Goal: Entertainment & Leisure: Consume media (video, audio)

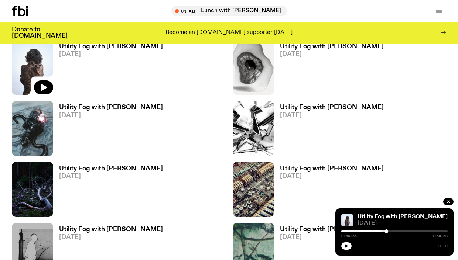
scroll to position [492, 0]
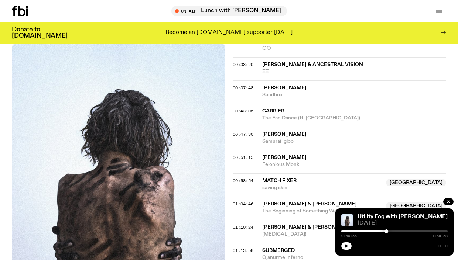
scroll to position [427, 0]
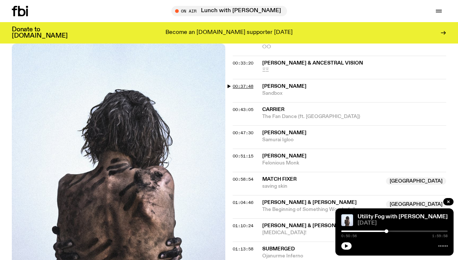
click at [249, 83] on span "00:37:48" at bounding box center [243, 86] width 21 height 6
click at [377, 231] on div at bounding box center [375, 232] width 4 height 4
click at [377, 230] on div at bounding box center [375, 232] width 4 height 4
click at [376, 230] on div "0:37:48 1:59:58" at bounding box center [394, 233] width 106 height 9
click at [376, 231] on div at bounding box center [394, 231] width 106 height 1
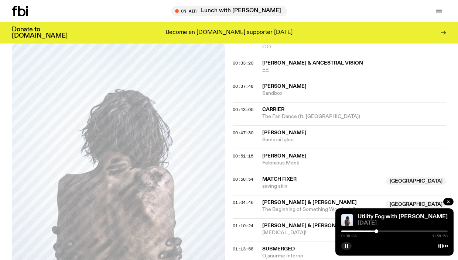
click at [376, 230] on div at bounding box center [376, 232] width 4 height 4
click at [371, 230] on div "0:39:36 1:59:58" at bounding box center [394, 233] width 106 height 9
drag, startPoint x: 375, startPoint y: 230, endPoint x: 299, endPoint y: 118, distance: 135.3
click at [373, 230] on div at bounding box center [373, 232] width 4 height 4
click at [246, 83] on span "00:37:48" at bounding box center [243, 86] width 21 height 6
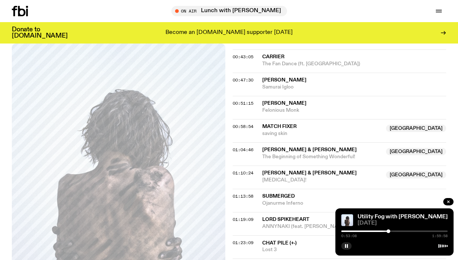
scroll to position [480, 0]
click at [240, 193] on span "01:13:58" at bounding box center [243, 196] width 21 height 6
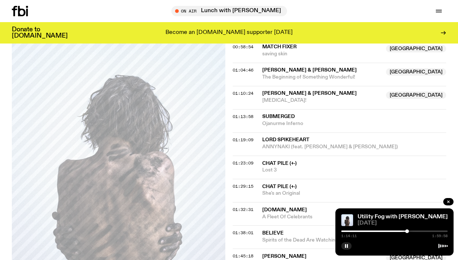
scroll to position [552, 0]
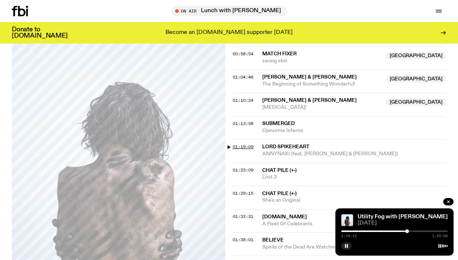
click at [240, 144] on span "01:19:09" at bounding box center [243, 147] width 21 height 6
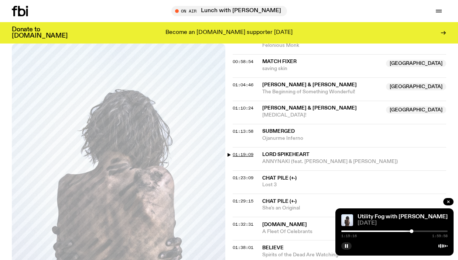
scroll to position [563, 0]
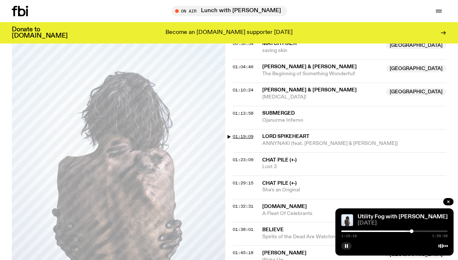
click at [243, 134] on span "01:19:09" at bounding box center [243, 137] width 21 height 6
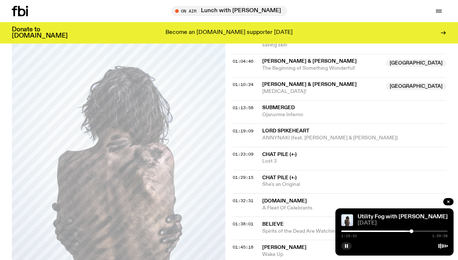
scroll to position [569, 0]
click at [246, 128] on span "01:19:09" at bounding box center [243, 131] width 21 height 6
click at [241, 151] on span "01:23:09" at bounding box center [243, 154] width 21 height 6
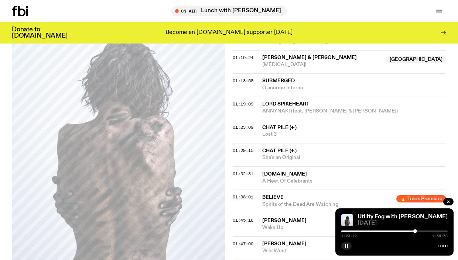
scroll to position [593, 0]
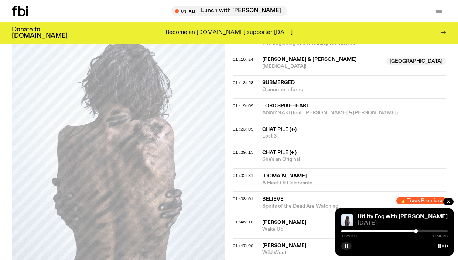
click at [416, 231] on div at bounding box center [416, 232] width 4 height 4
click at [416, 232] on div at bounding box center [416, 232] width 4 height 4
click at [249, 150] on span "01:29:15" at bounding box center [243, 153] width 21 height 6
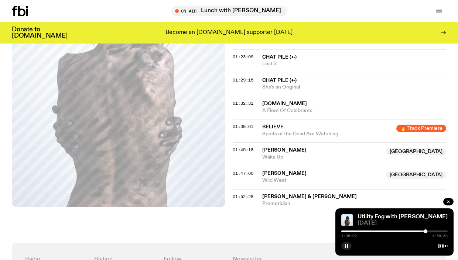
scroll to position [868, 0]
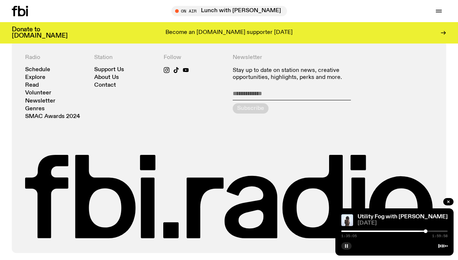
click at [347, 246] on rect "button" at bounding box center [347, 246] width 1 height 4
click at [346, 248] on button "button" at bounding box center [346, 246] width 10 height 7
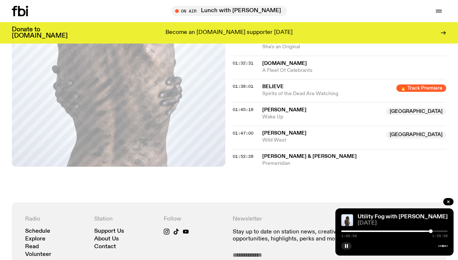
scroll to position [707, 0]
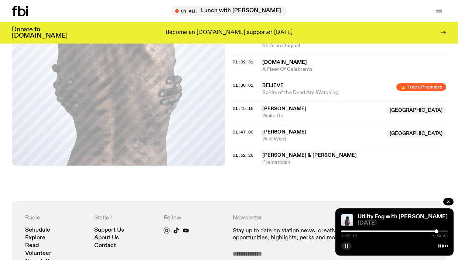
click at [345, 246] on rect "button" at bounding box center [345, 246] width 1 height 4
click at [346, 247] on icon "button" at bounding box center [346, 246] width 4 height 4
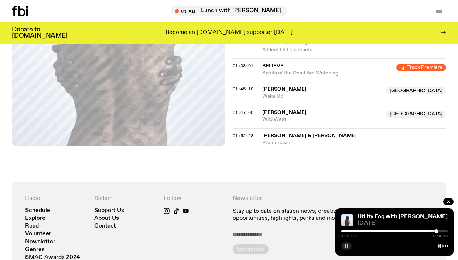
scroll to position [729, 0]
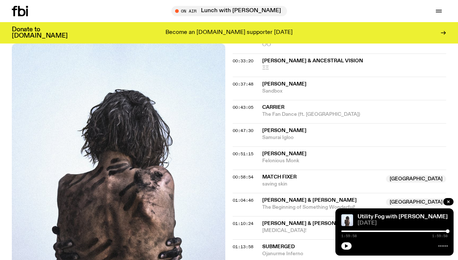
scroll to position [427, 0]
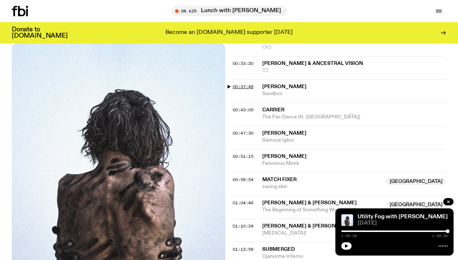
click at [239, 84] on span "00:37:48" at bounding box center [243, 87] width 21 height 6
click at [377, 230] on div at bounding box center [375, 232] width 4 height 4
click at [376, 230] on div at bounding box center [375, 232] width 4 height 4
click at [377, 231] on div at bounding box center [375, 232] width 4 height 4
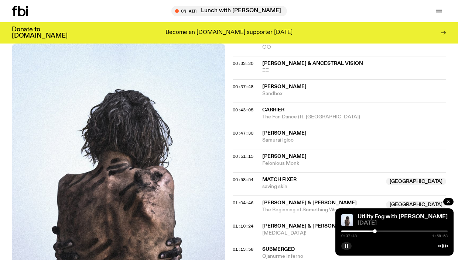
click at [376, 231] on div at bounding box center [375, 232] width 4 height 4
click at [377, 231] on div at bounding box center [375, 232] width 4 height 4
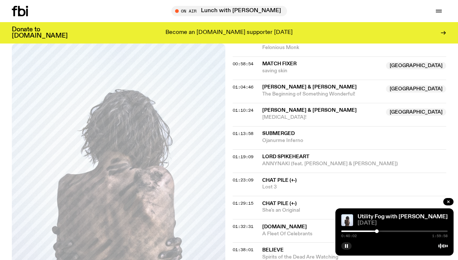
scroll to position [472, 0]
